Goal: Navigation & Orientation: Go to known website

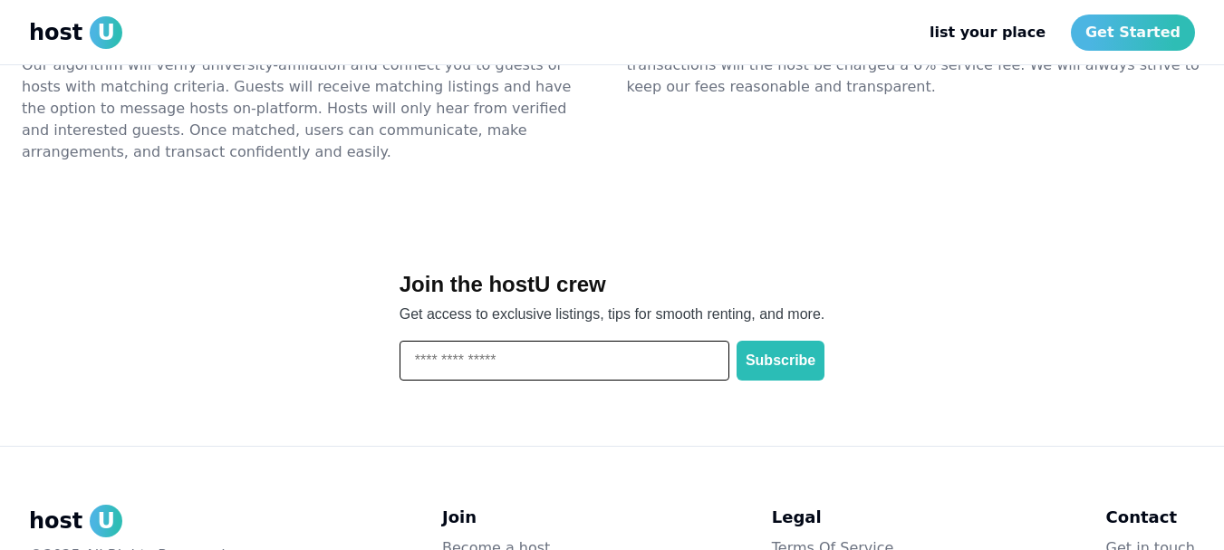
scroll to position [2317, 0]
